Goal: Information Seeking & Learning: Learn about a topic

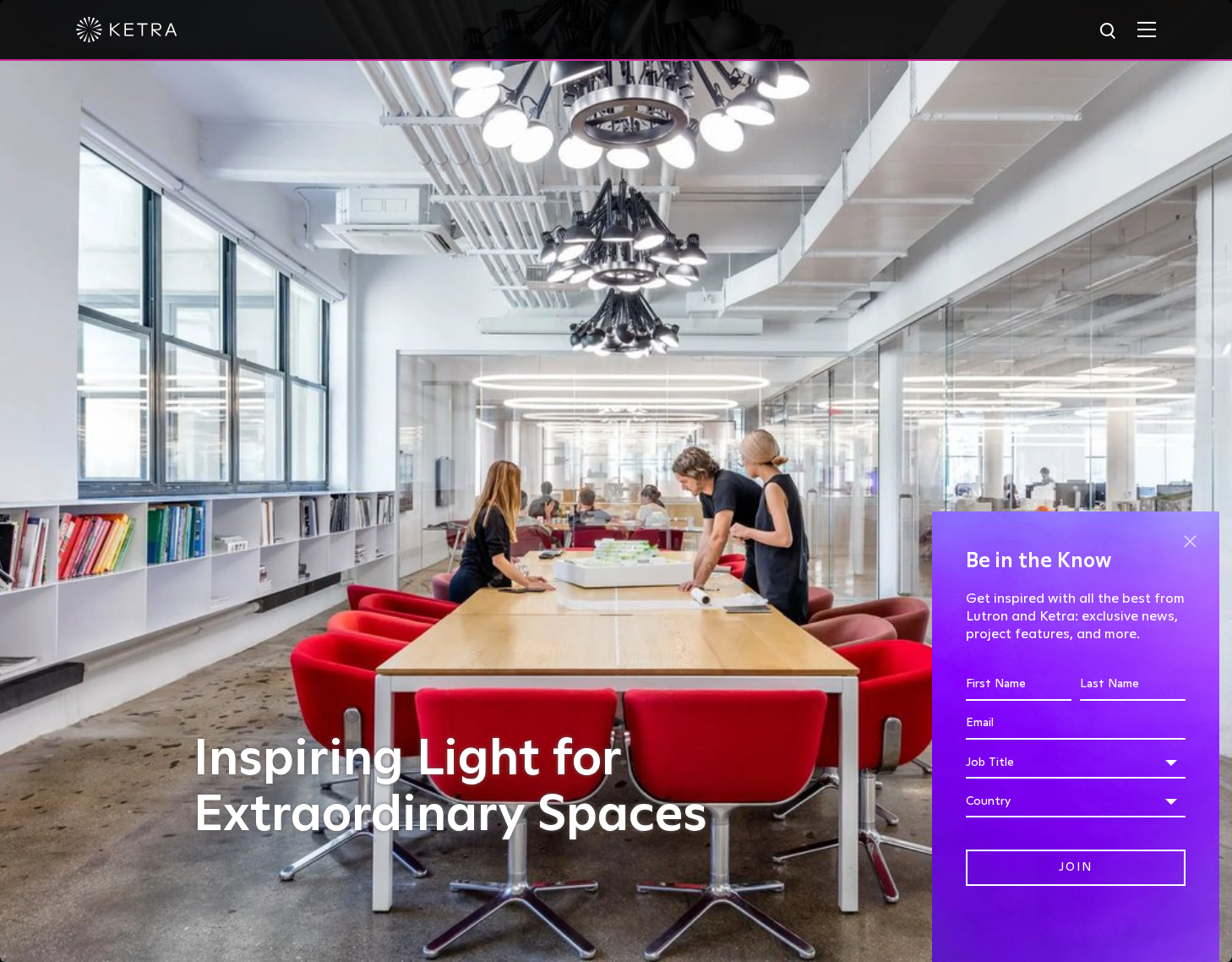
click at [1192, 535] on span at bounding box center [1189, 541] width 25 height 25
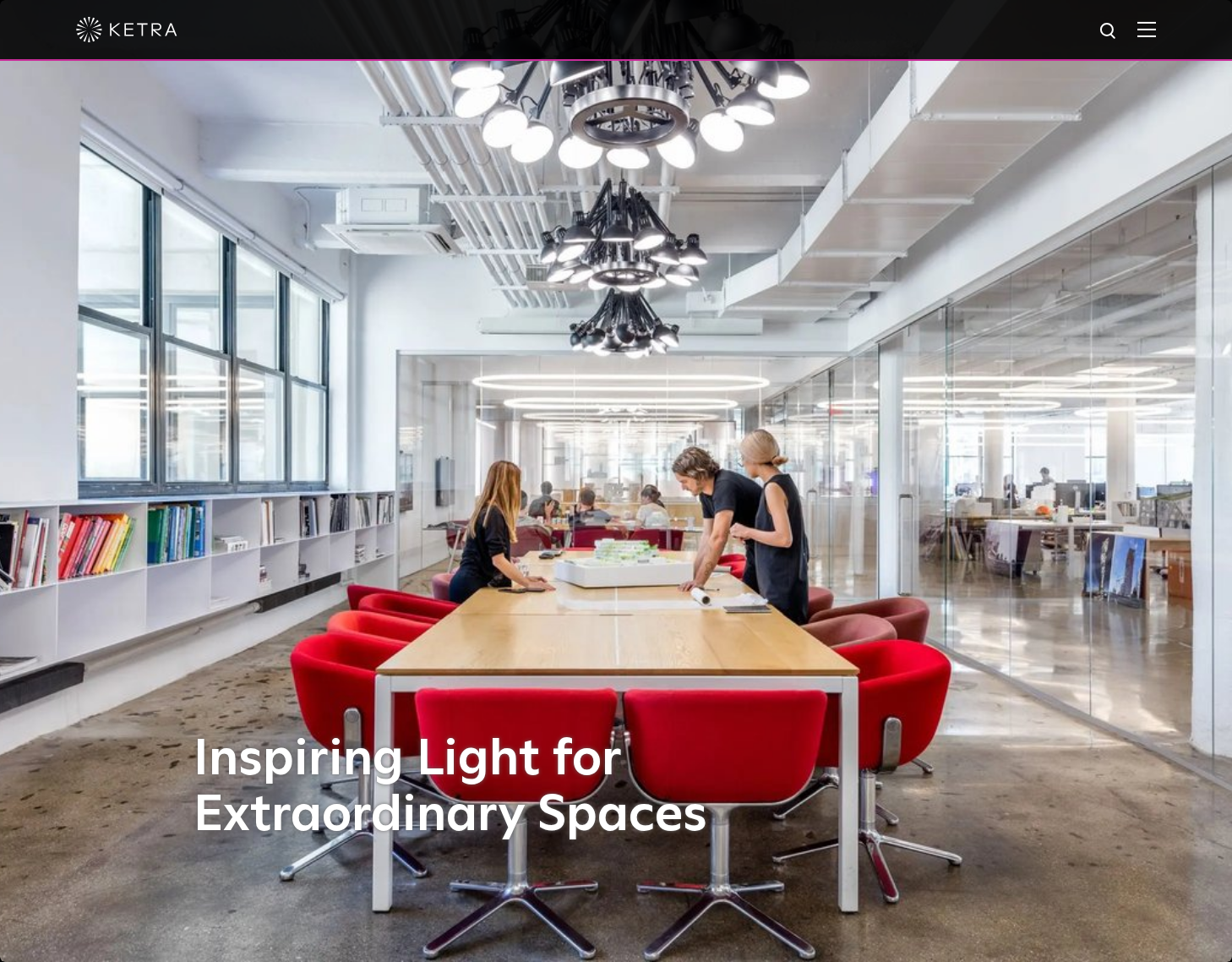
click at [1156, 41] on div at bounding box center [616, 29] width 1080 height 59
click at [1156, 35] on img at bounding box center [1146, 29] width 19 height 16
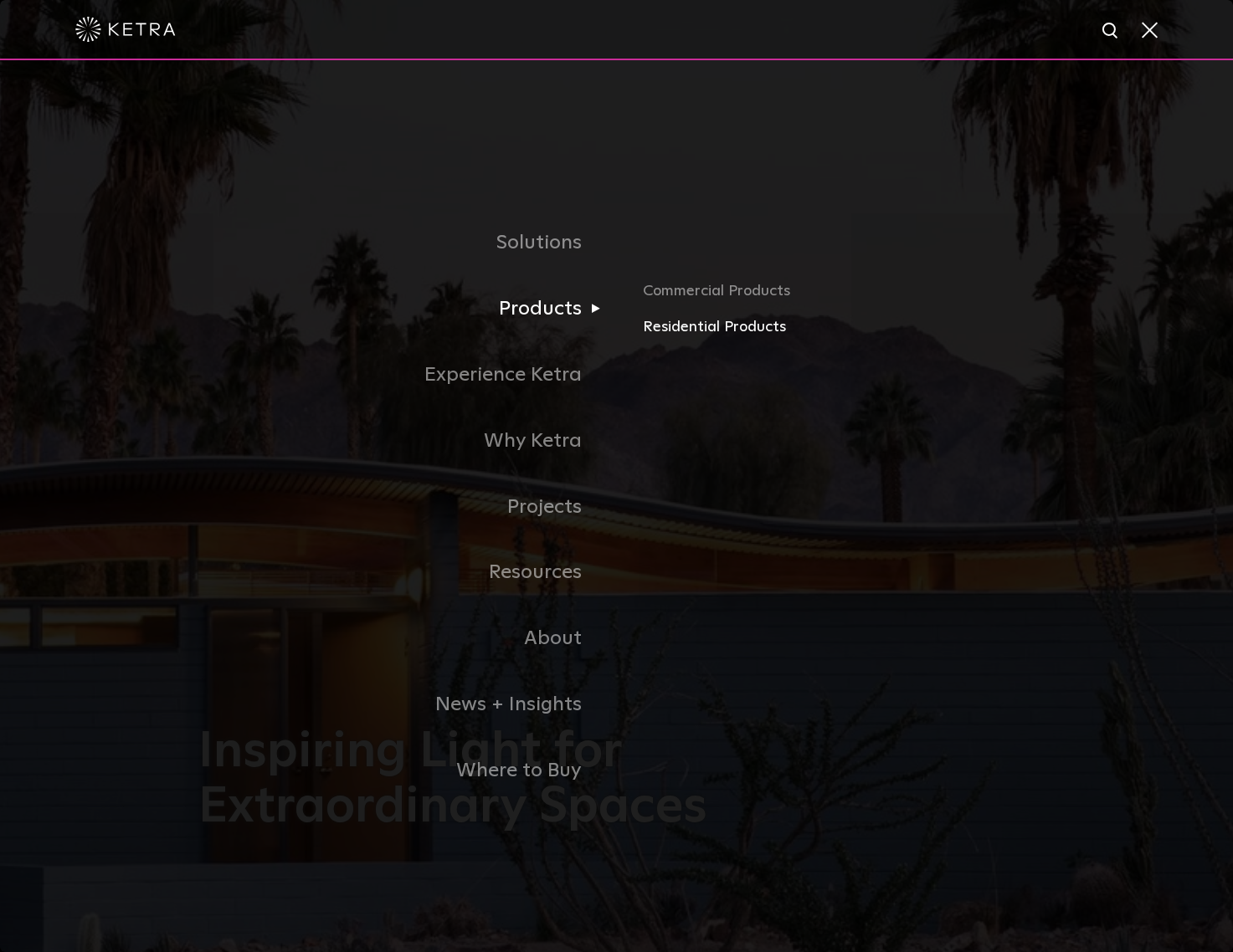
click at [701, 326] on link "Residential Products" at bounding box center [839, 327] width 392 height 25
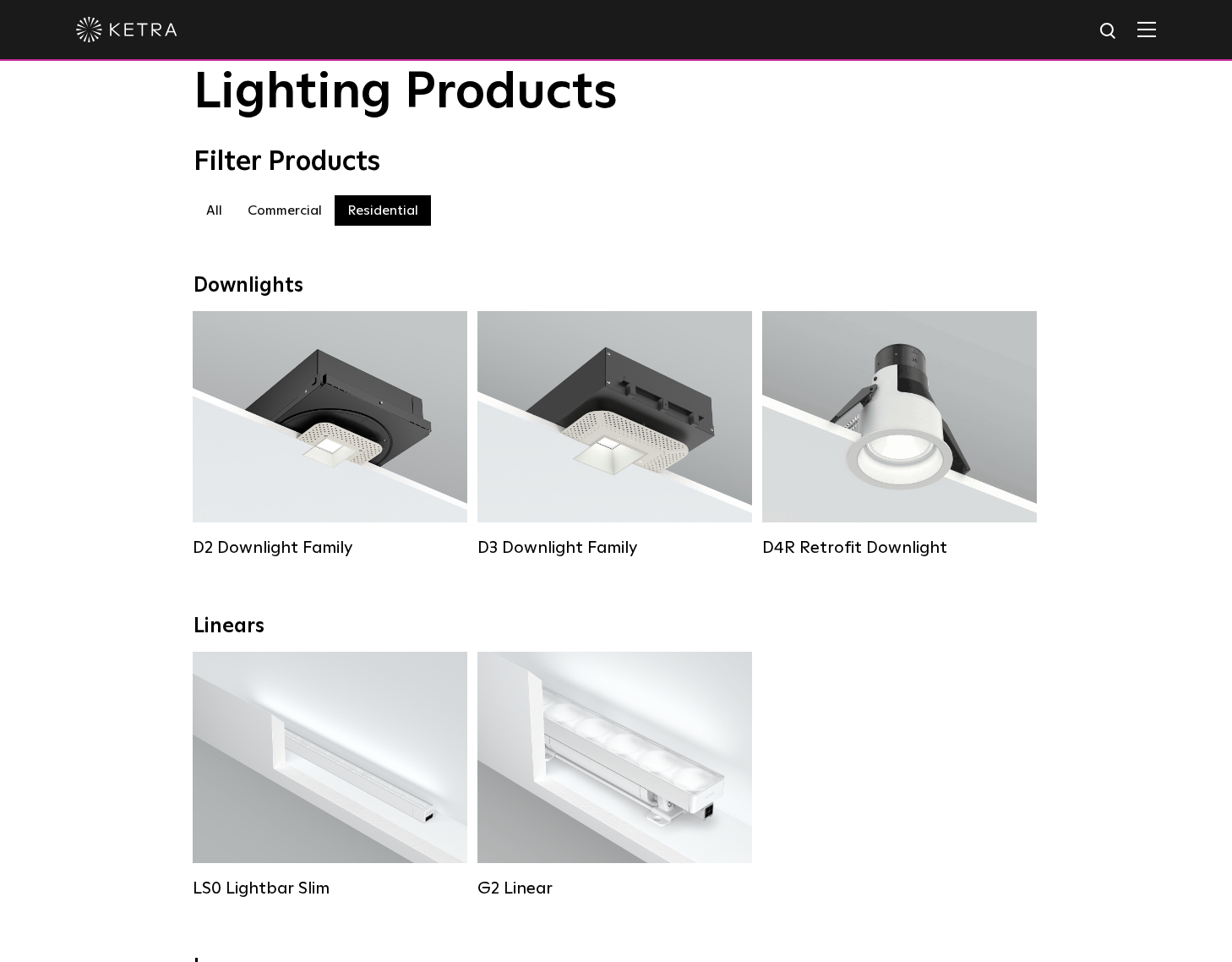
scroll to position [85, 0]
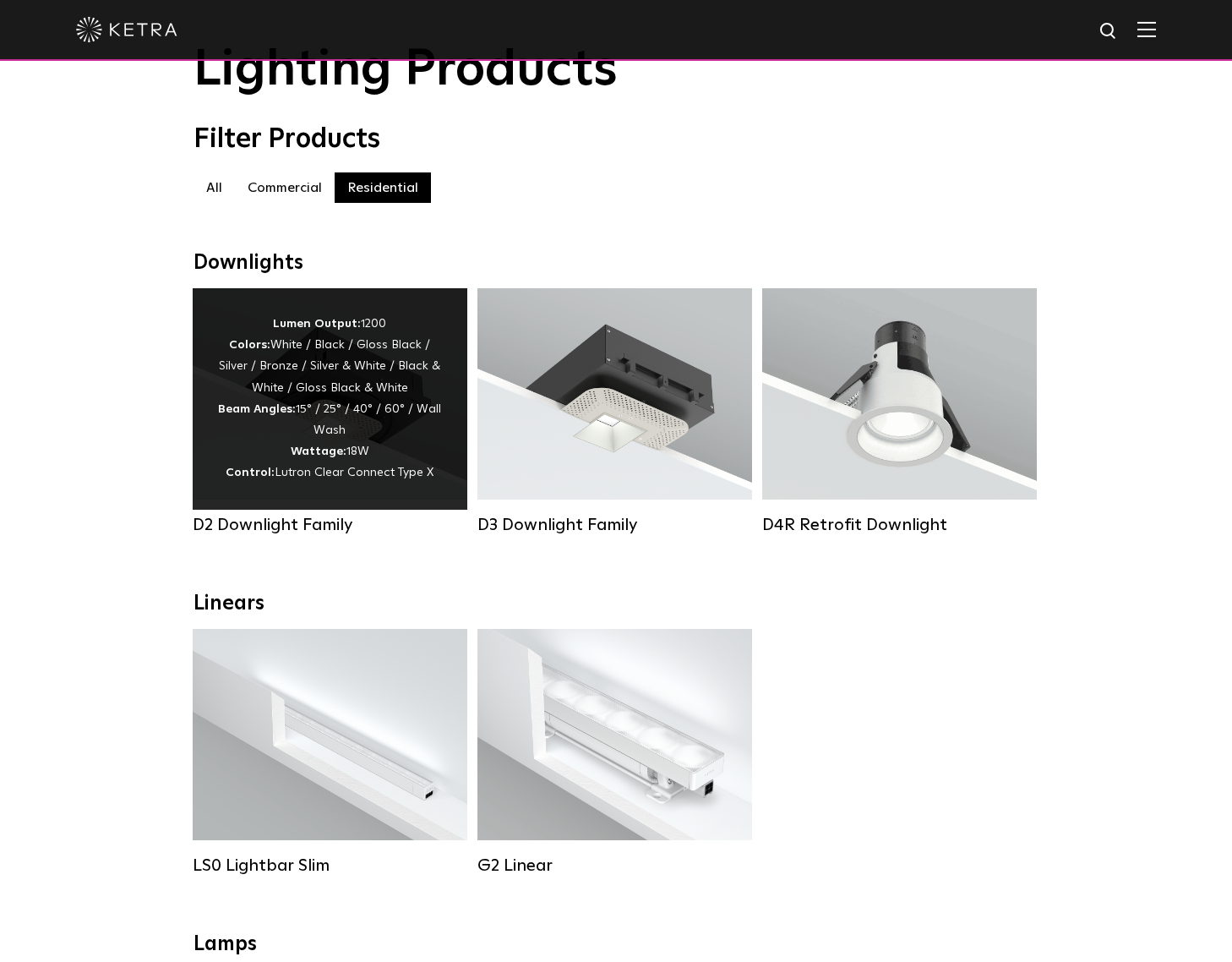
click at [362, 357] on div "Lumen Output: 1200 Colors: White / Black / Gloss Black / Silver / Bronze / Silv…" at bounding box center [330, 398] width 224 height 171
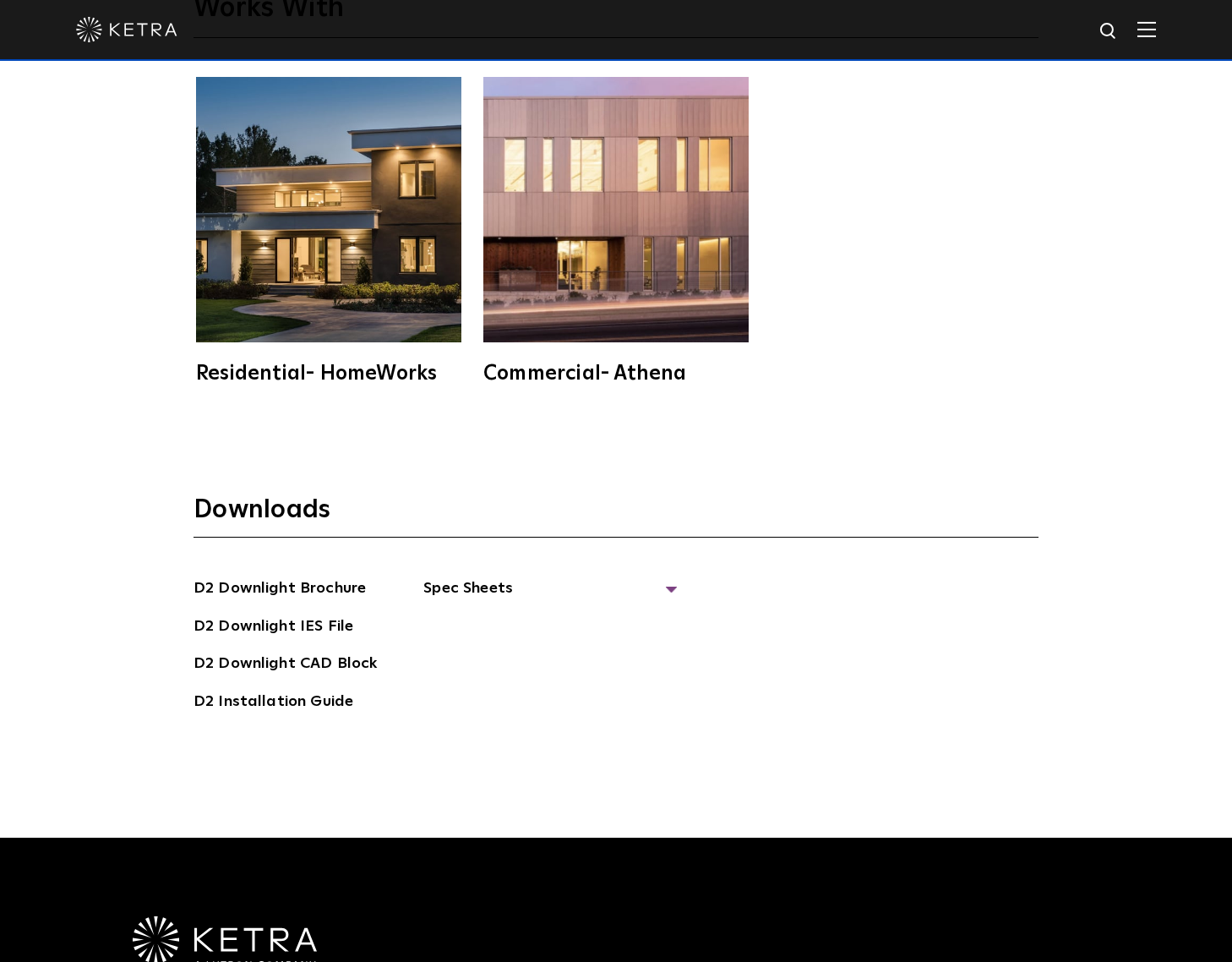
scroll to position [5073, 0]
